Goal: Communication & Community: Ask a question

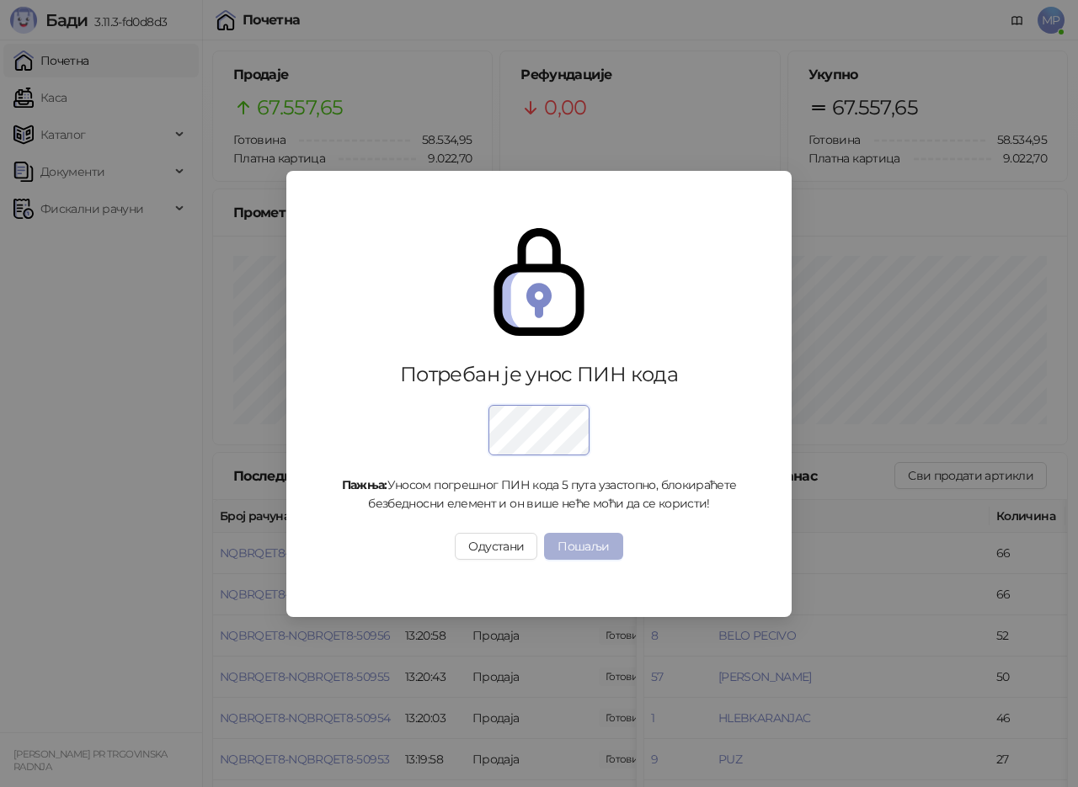
click at [586, 539] on button "Пошаљи" at bounding box center [583, 546] width 78 height 27
click at [568, 542] on button "Пошаљи" at bounding box center [583, 546] width 78 height 27
click at [581, 541] on button "Пошаљи" at bounding box center [583, 546] width 78 height 27
click at [589, 546] on button "Пошаљи" at bounding box center [583, 546] width 78 height 27
